Goal: Navigation & Orientation: Find specific page/section

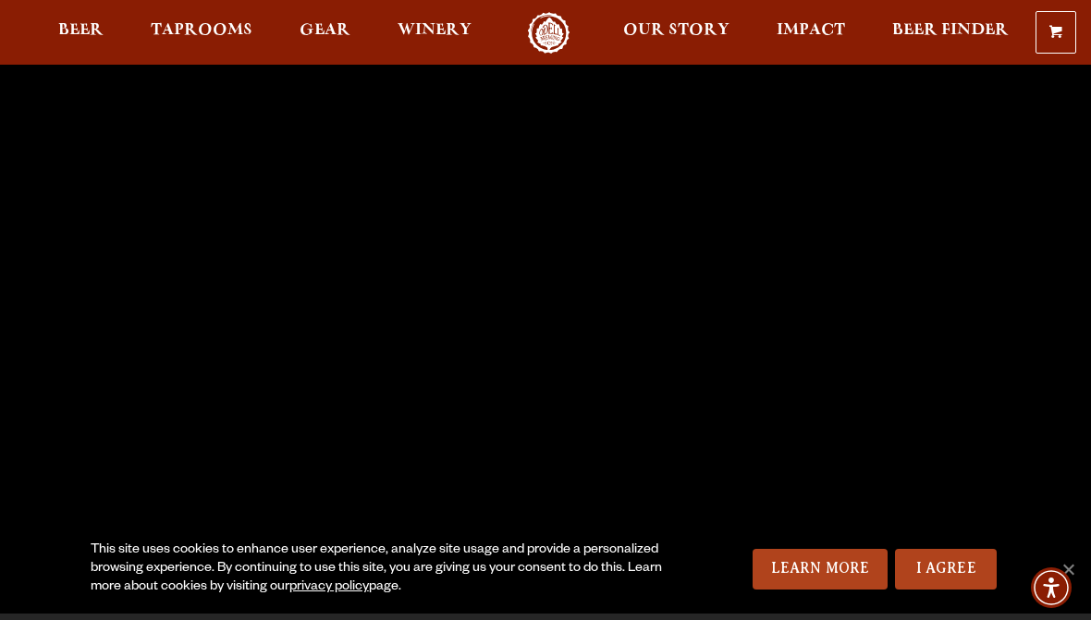
click at [213, 18] on link "Taprooms" at bounding box center [202, 33] width 126 height 42
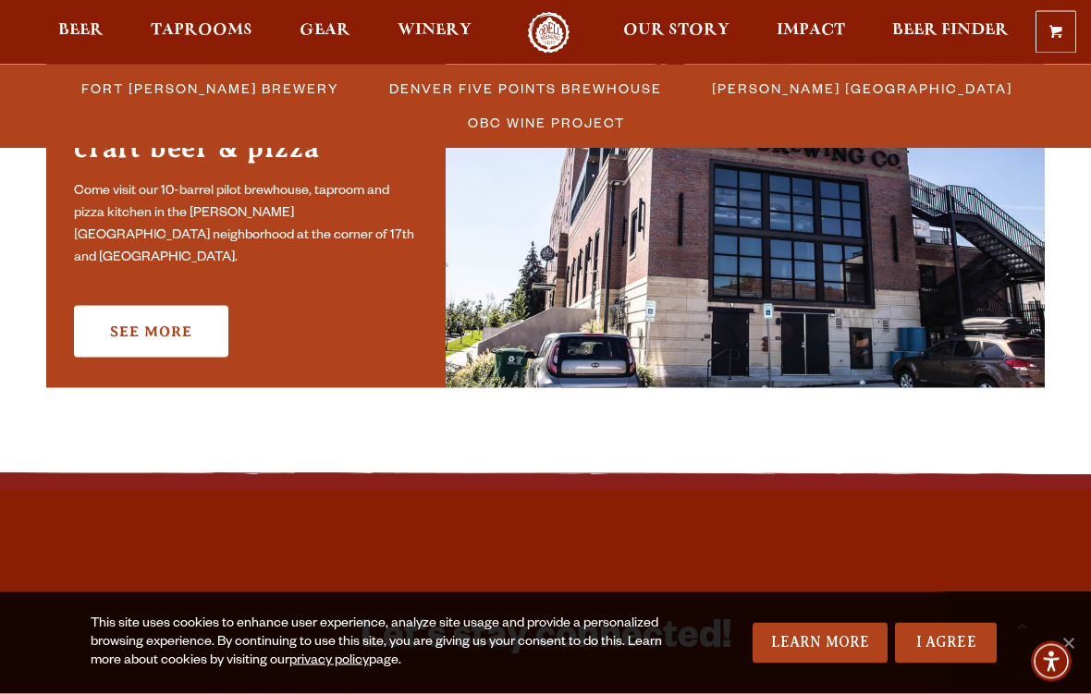
scroll to position [1461, 0]
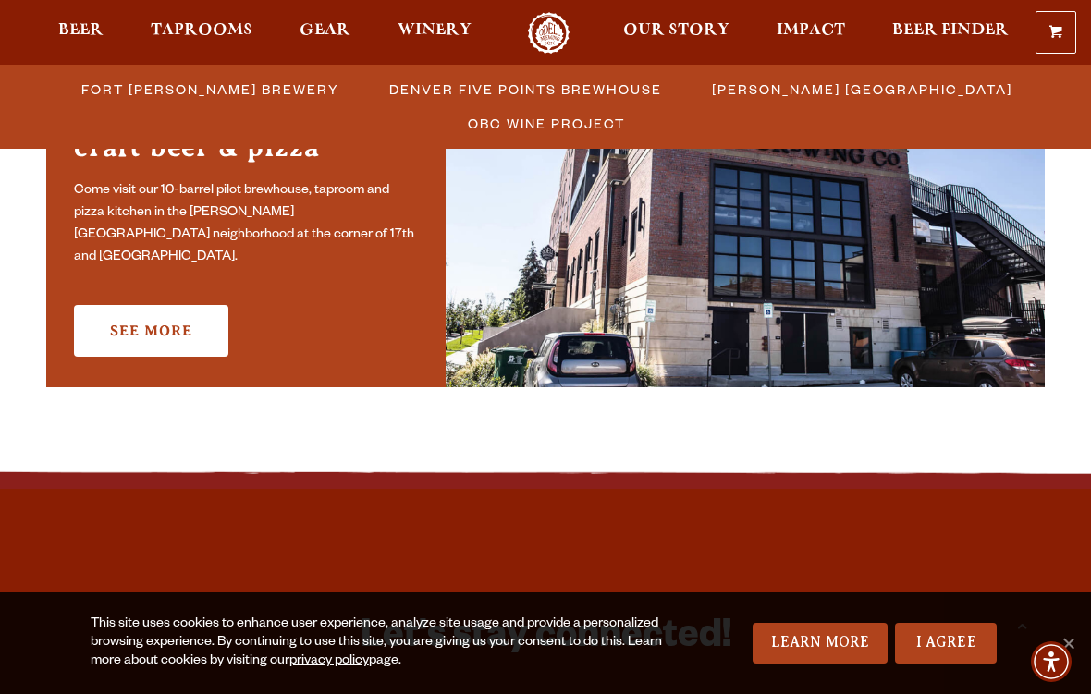
click at [162, 313] on link "See More" at bounding box center [151, 331] width 154 height 52
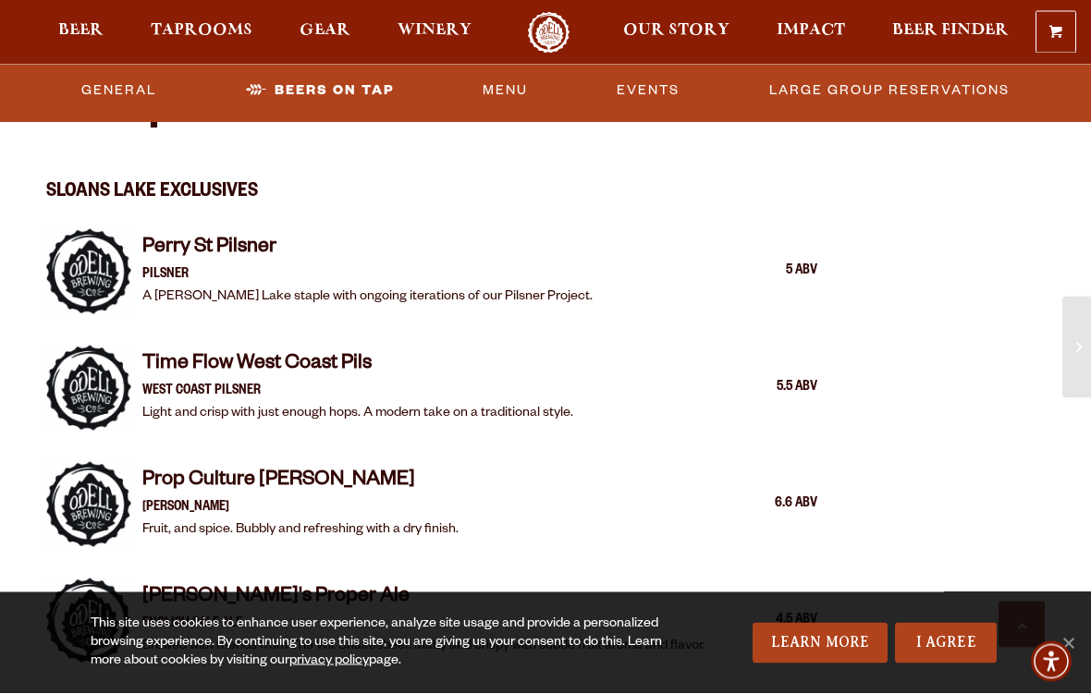
scroll to position [1500, 0]
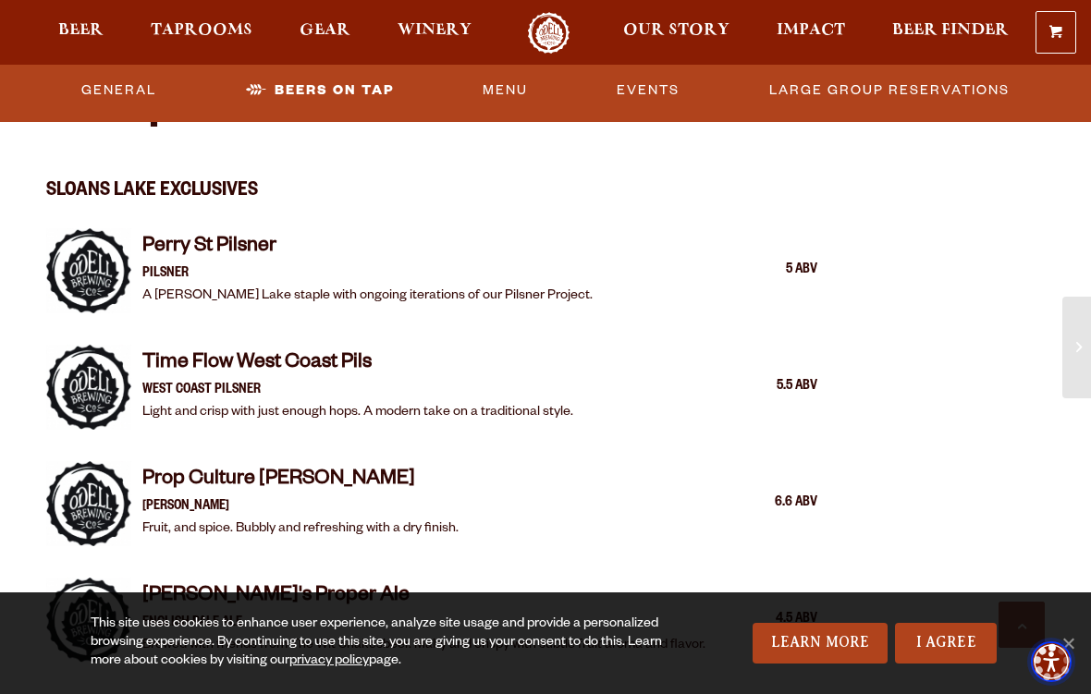
click at [1067, 619] on img "Accessibility Menu" at bounding box center [1051, 662] width 54 height 54
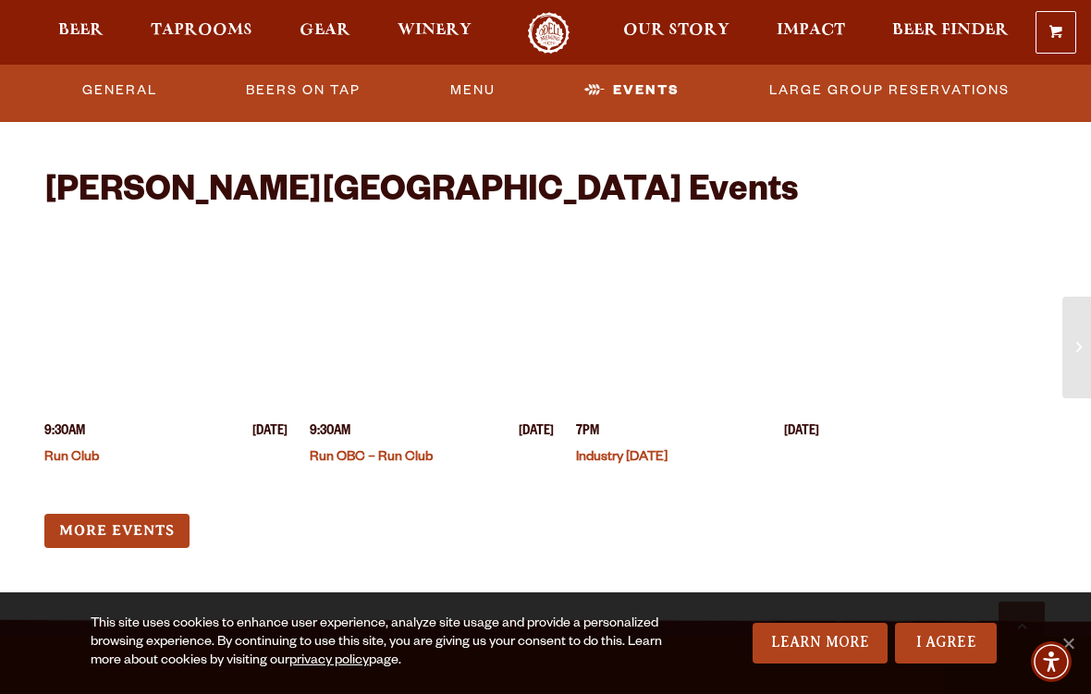
scroll to position [4607, 0]
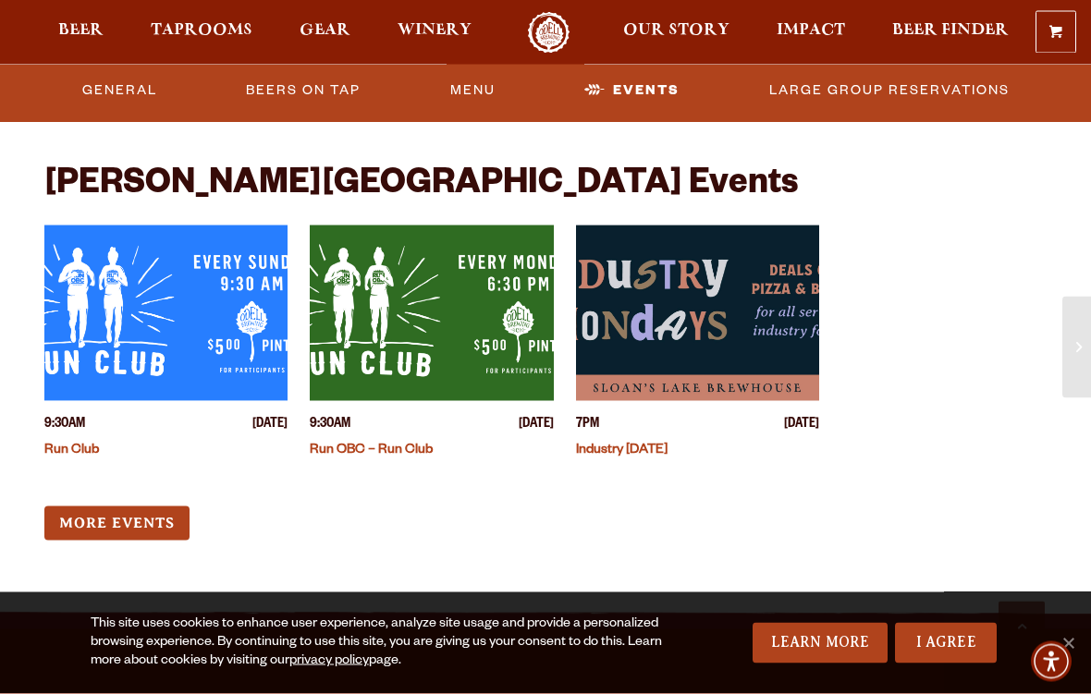
click at [476, 90] on link "Menu" at bounding box center [473, 90] width 60 height 43
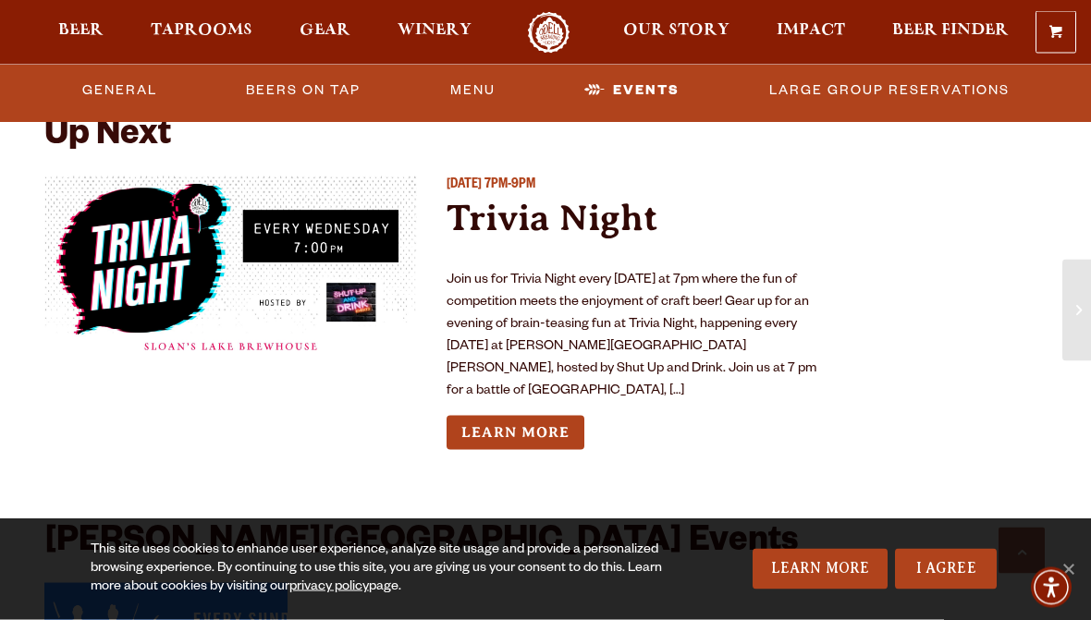
scroll to position [4250, 0]
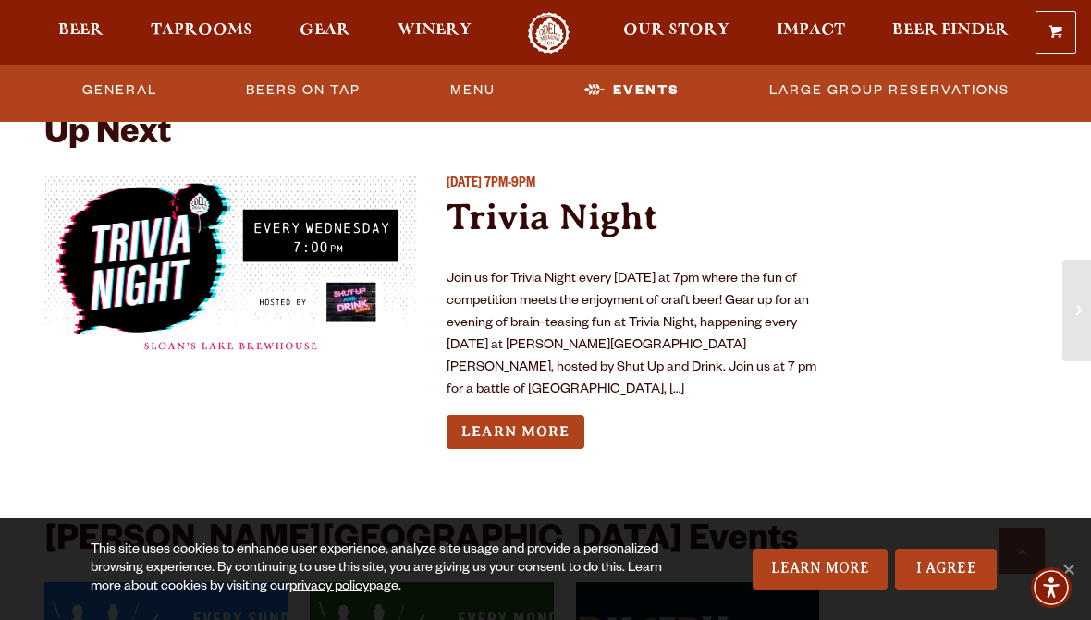
click at [204, 36] on span "Taprooms" at bounding box center [202, 30] width 102 height 15
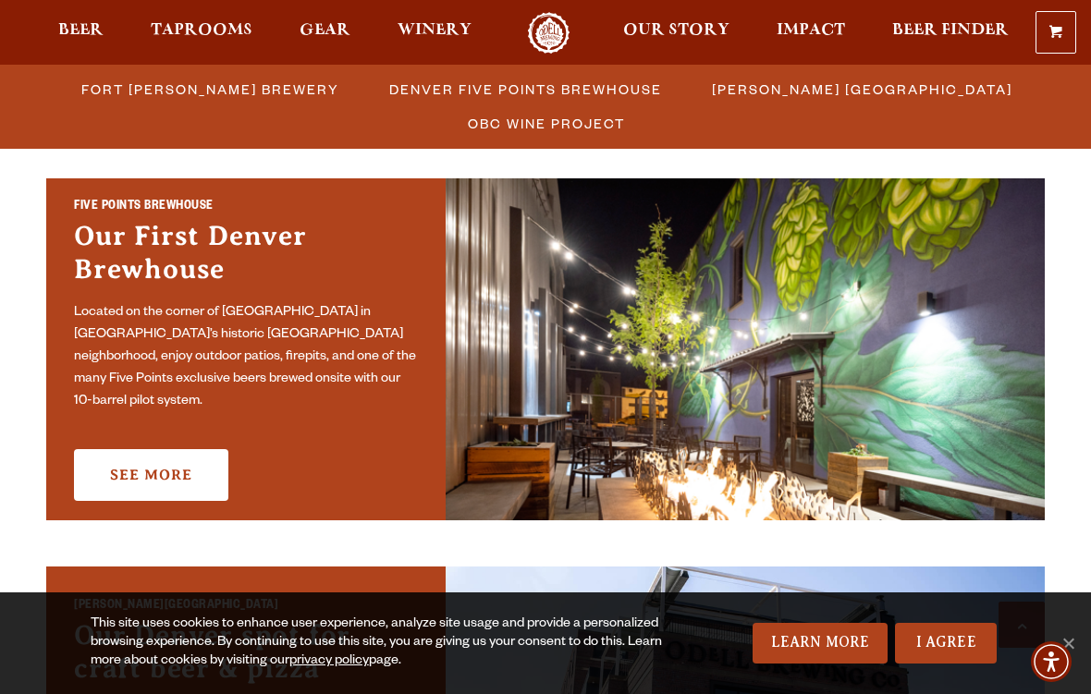
scroll to position [963, 0]
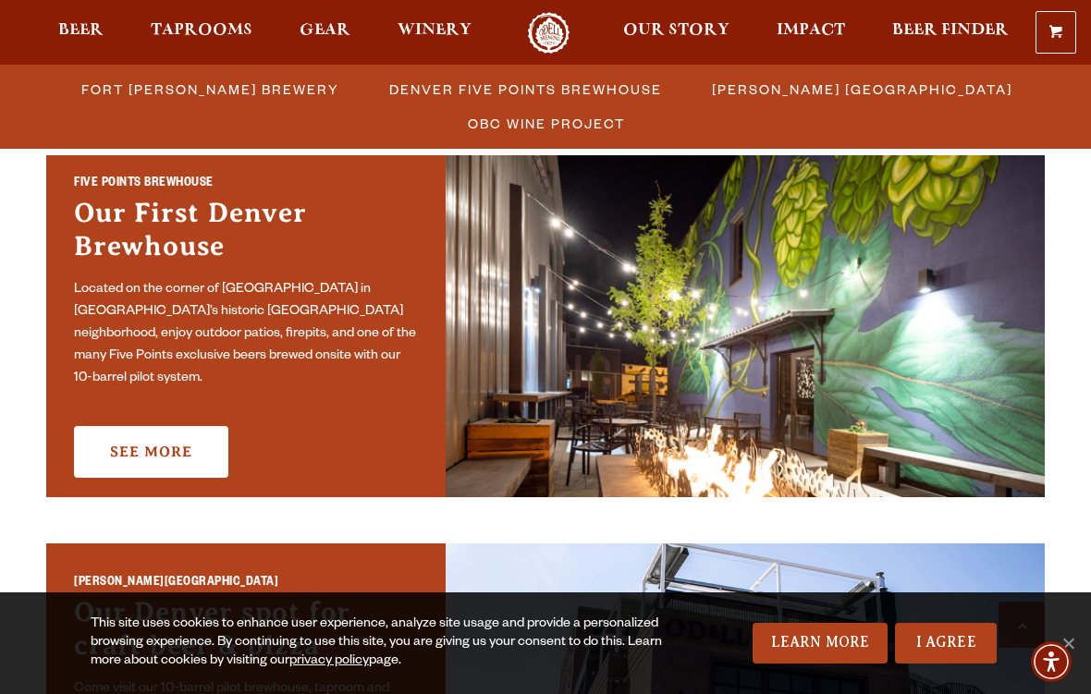
click at [189, 431] on link "See More" at bounding box center [151, 452] width 154 height 52
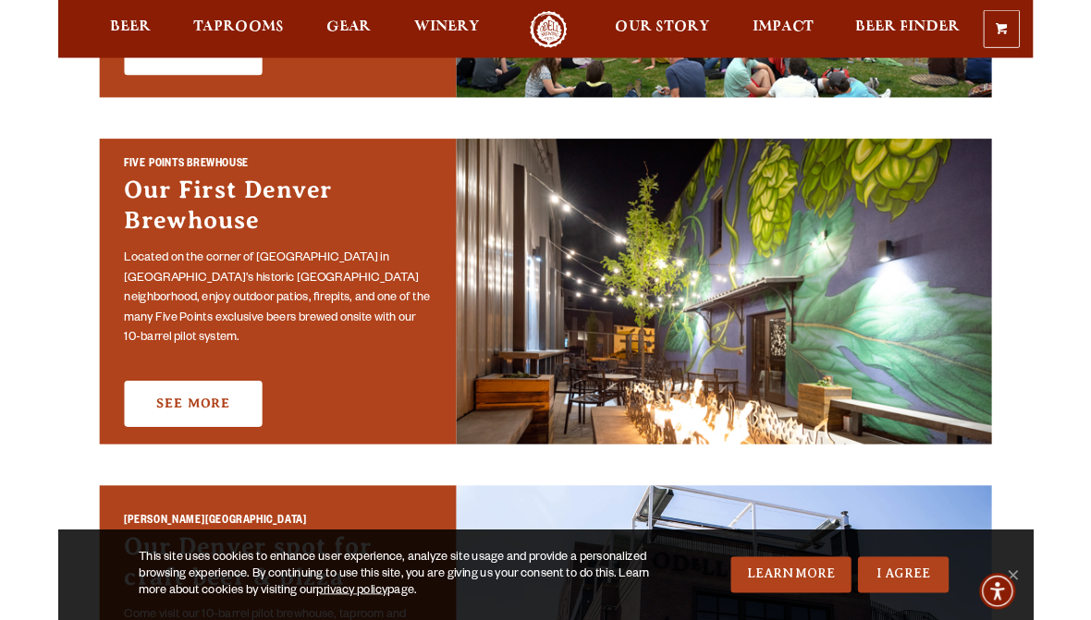
scroll to position [1037, 0]
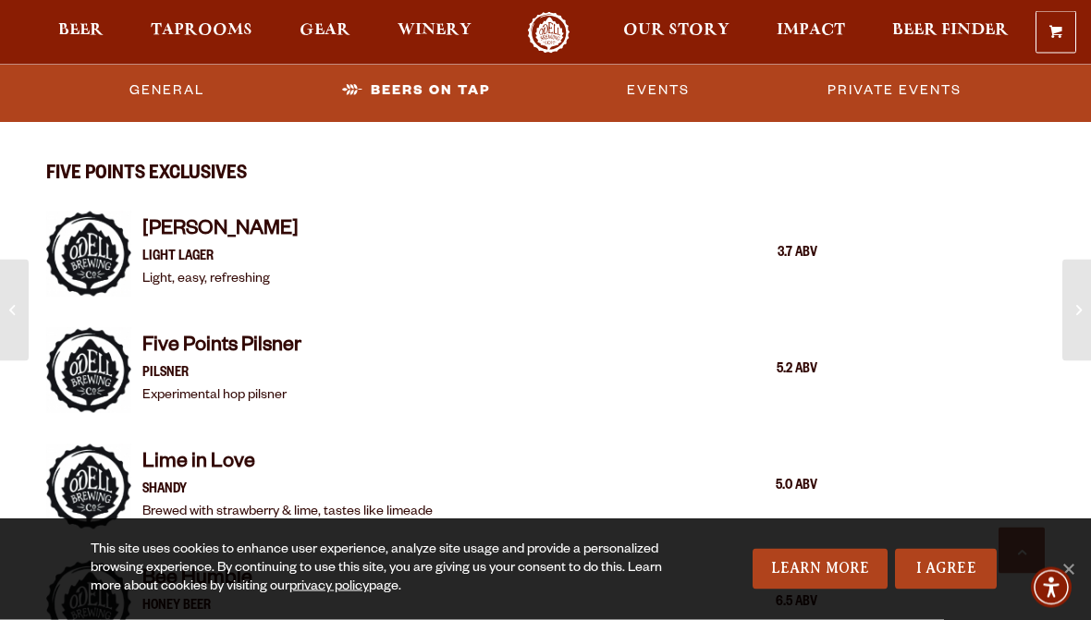
scroll to position [1554, 0]
